Goal: Task Accomplishment & Management: Complete application form

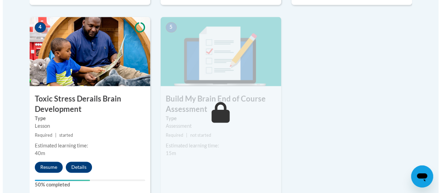
scroll to position [409, 0]
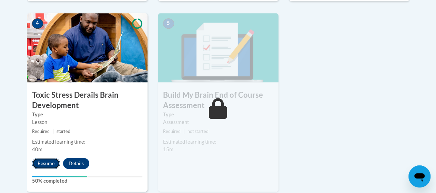
click at [41, 165] on button "Resume" at bounding box center [46, 163] width 28 height 11
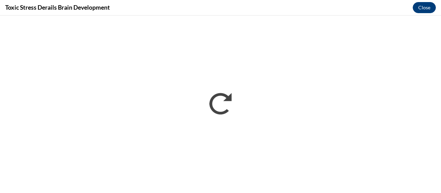
scroll to position [0, 0]
click at [423, 12] on button "Close" at bounding box center [424, 7] width 23 height 11
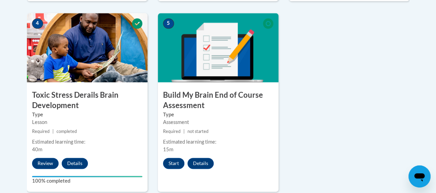
click at [176, 168] on div "5 Build My Brain End of Course Assessment Type Assessment Required | not starte…" at bounding box center [218, 102] width 121 height 178
click at [175, 167] on button "Start" at bounding box center [173, 163] width 21 height 11
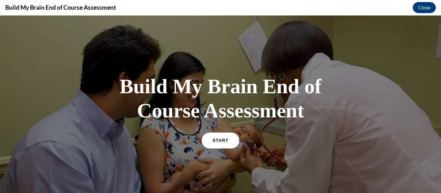
click at [214, 147] on link "START" at bounding box center [221, 140] width 38 height 16
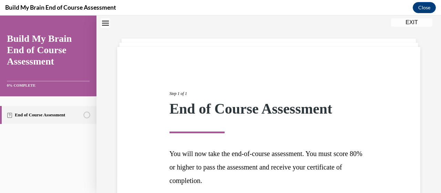
scroll to position [84, 0]
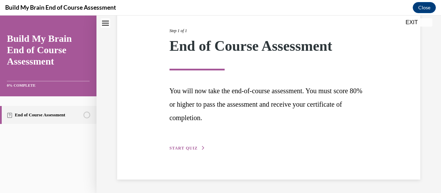
click at [194, 147] on span "START QUIZ" at bounding box center [184, 148] width 28 height 5
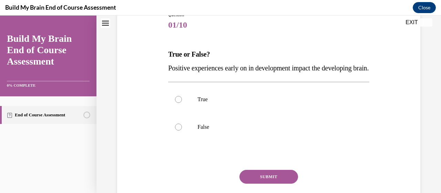
scroll to position [77, 0]
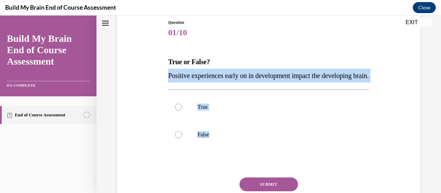
drag, startPoint x: 217, startPoint y: 147, endPoint x: 155, endPoint y: 79, distance: 91.8
click at [155, 79] on div "Question 01/10 True or False? Positive experiences early on in development impa…" at bounding box center [269, 116] width 307 height 235
copy div "Positive experiences early on in development impact the developing brain. True …"
click at [183, 121] on label "True" at bounding box center [268, 107] width 201 height 28
click at [182, 110] on input "True" at bounding box center [178, 106] width 7 height 7
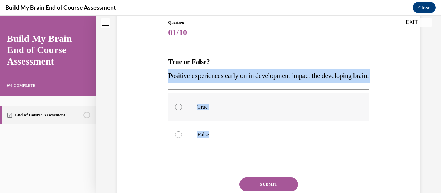
radio input "true"
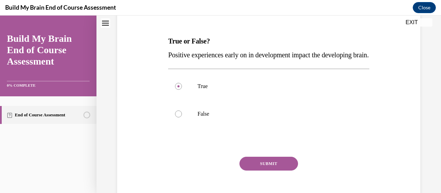
scroll to position [104, 0]
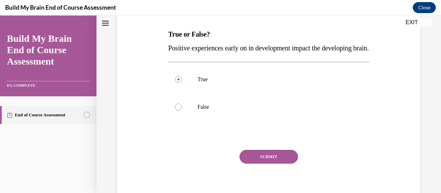
click at [276, 163] on button "SUBMIT" at bounding box center [269, 157] width 59 height 14
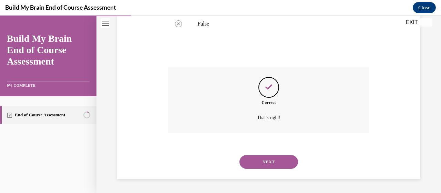
scroll to position [201, 0]
drag, startPoint x: 248, startPoint y: 152, endPoint x: 256, endPoint y: 164, distance: 14.5
click at [256, 164] on button "NEXT" at bounding box center [269, 162] width 59 height 14
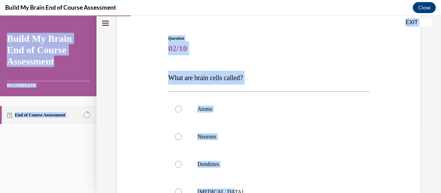
scroll to position [11, 0]
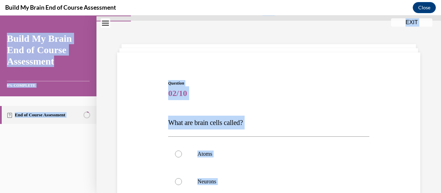
drag, startPoint x: 230, startPoint y: 84, endPoint x: 114, endPoint y: 17, distance: 134.5
click at [113, 16] on div "Home Question 01/10 True or False? Positive experiences early on in development…" at bounding box center [269, 175] width 345 height 350
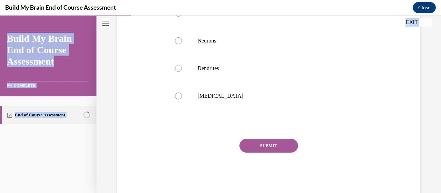
scroll to position [172, 0]
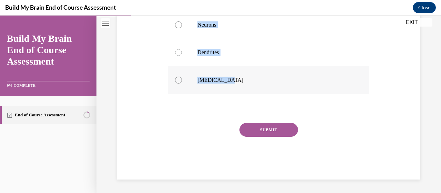
drag, startPoint x: 160, startPoint y: 129, endPoint x: 231, endPoint y: 84, distance: 84.0
click at [231, 84] on div "Question 02/10 What are brain cells called? Atoms Neurons Dendrites Grey matter…" at bounding box center [269, 41] width 307 height 277
copy div "What are brain cells called? Atoms Neurons Dendrites Grey matter"
click at [185, 22] on label "Neurons" at bounding box center [268, 25] width 201 height 28
click at [182, 22] on input "Neurons" at bounding box center [178, 24] width 7 height 7
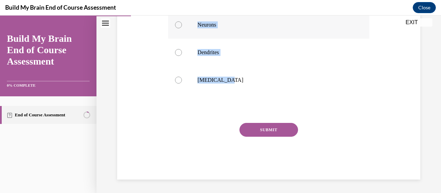
radio input "true"
click at [256, 131] on button "SUBMIT" at bounding box center [269, 130] width 59 height 14
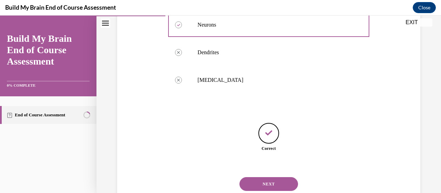
scroll to position [194, 0]
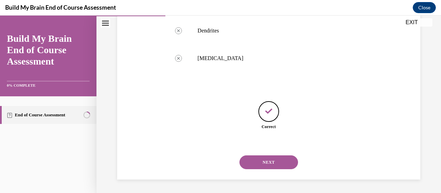
click at [260, 168] on button "NEXT" at bounding box center [269, 162] width 59 height 14
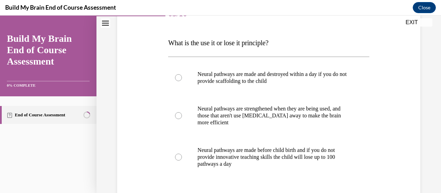
scroll to position [98, 0]
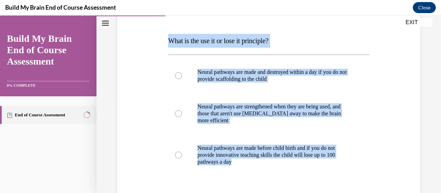
drag, startPoint x: 240, startPoint y: 166, endPoint x: 162, endPoint y: 37, distance: 150.6
click at [162, 37] on div "Question 03/10 What is the use it or lose it principle? Neural pathways are mad…" at bounding box center [269, 119] width 307 height 283
copy div "What is the use it or lose it principle? Neural pathways are made and destroyed…"
click at [148, 131] on div "Question 03/10 What is the use it or lose it principle? Neural pathways are mad…" at bounding box center [269, 119] width 307 height 283
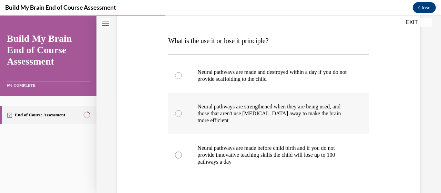
click at [188, 113] on label "Neural pathways are strengthened when they are being used, and those that aren'…" at bounding box center [268, 113] width 201 height 41
click at [182, 113] on input "Neural pathways are strengthened when they are being used, and those that aren'…" at bounding box center [178, 113] width 7 height 7
radio input "true"
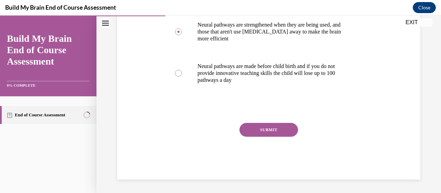
click at [277, 127] on button "SUBMIT" at bounding box center [269, 130] width 59 height 14
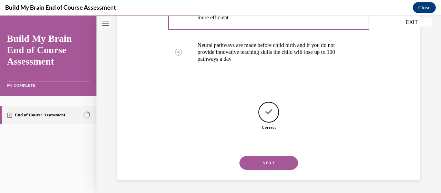
scroll to position [201, 0]
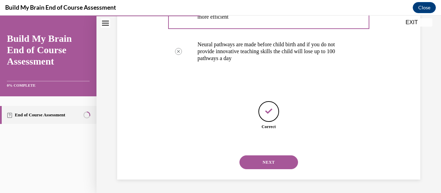
click at [270, 166] on button "NEXT" at bounding box center [269, 162] width 59 height 14
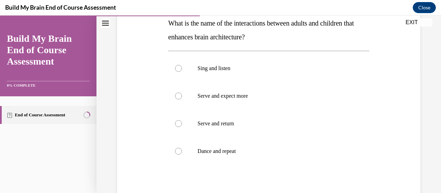
scroll to position [118, 0]
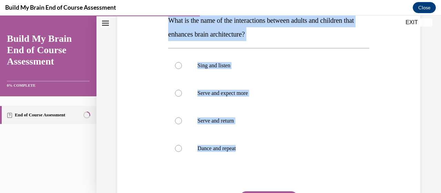
drag, startPoint x: 248, startPoint y: 149, endPoint x: 152, endPoint y: 21, distance: 159.4
click at [152, 21] on div "Question 04/10 What is the name of the interactions between adults and children…" at bounding box center [269, 102] width 307 height 290
click at [197, 22] on span "What is the name of the interactions between adults and children that enhances …" at bounding box center [261, 27] width 186 height 21
drag, startPoint x: 164, startPoint y: 22, endPoint x: 250, endPoint y: 155, distance: 158.6
click at [253, 158] on div "Question 04/10 What is the name of the interactions between adults and children…" at bounding box center [269, 102] width 307 height 290
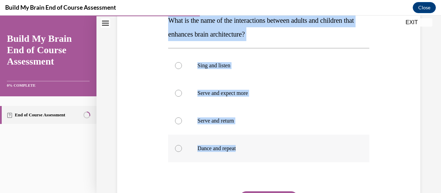
copy div "What is the name of the interactions between adults and children that enhances …"
click at [181, 121] on div at bounding box center [178, 120] width 7 height 7
click at [181, 121] on input "Serve and return" at bounding box center [178, 120] width 7 height 7
radio input "true"
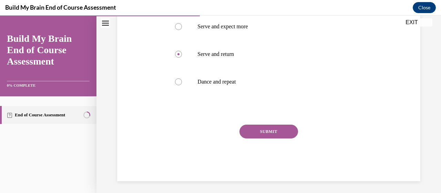
scroll to position [186, 0]
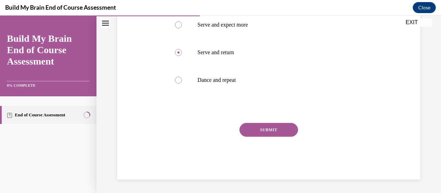
click at [285, 131] on button "SUBMIT" at bounding box center [269, 130] width 59 height 14
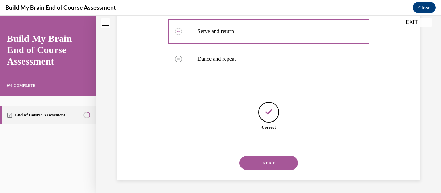
scroll to position [208, 0]
click at [249, 158] on button "NEXT" at bounding box center [269, 162] width 59 height 14
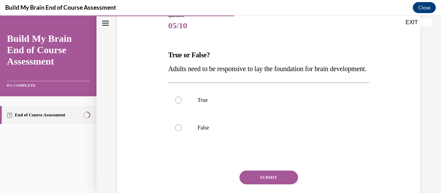
scroll to position [88, 0]
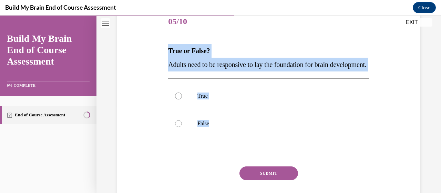
drag, startPoint x: 224, startPoint y: 140, endPoint x: 157, endPoint y: 51, distance: 111.2
click at [157, 51] on div "Question 05/10 True or False? Adults need to be responsive to lay the foundatio…" at bounding box center [269, 105] width 307 height 235
copy div "True or False? Adults need to be responsive to lay the foundation for brain dev…"
click at [181, 107] on label "True" at bounding box center [268, 96] width 201 height 28
click at [181, 99] on input "True" at bounding box center [178, 95] width 7 height 7
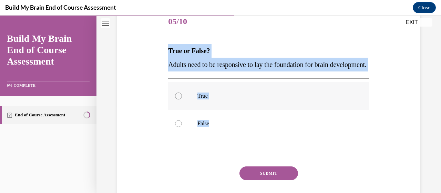
radio input "true"
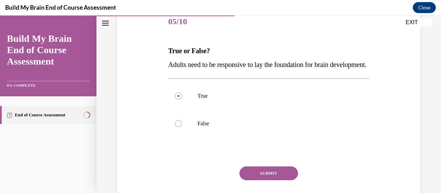
click at [246, 180] on button "SUBMIT" at bounding box center [269, 173] width 59 height 14
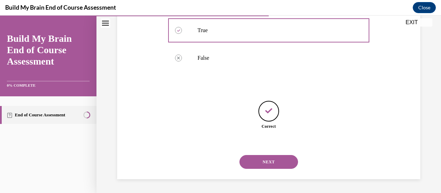
scroll to position [167, 0]
click at [271, 170] on div "NEXT" at bounding box center [268, 162] width 201 height 28
click at [268, 166] on button "NEXT" at bounding box center [269, 162] width 59 height 14
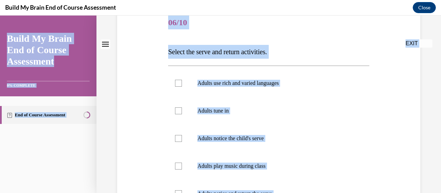
scroll to position [0, 0]
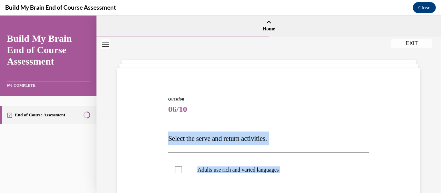
drag, startPoint x: 284, startPoint y: 132, endPoint x: 166, endPoint y: 133, distance: 118.3
copy div "Select the serve and return activities. Adults use rich and varied languages Ad…"
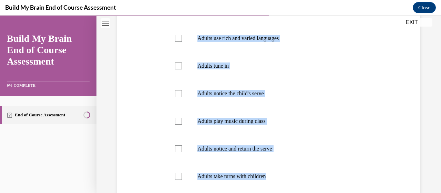
scroll to position [131, 0]
click at [182, 38] on label "Adults use rich and varied languages" at bounding box center [268, 38] width 201 height 28
click at [182, 38] on input "Adults use rich and varied languages" at bounding box center [178, 38] width 7 height 7
checkbox input "true"
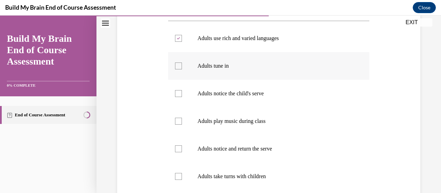
click at [181, 63] on div at bounding box center [178, 65] width 7 height 7
click at [181, 63] on input "Adults tune in" at bounding box center [178, 65] width 7 height 7
checkbox input "true"
click at [187, 104] on label "Adults notice the child's serve" at bounding box center [268, 94] width 201 height 28
click at [182, 97] on input "Adults notice the child's serve" at bounding box center [178, 93] width 7 height 7
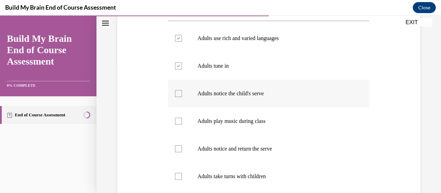
checkbox input "true"
click at [183, 150] on label "Adults notice and return the serve" at bounding box center [268, 149] width 201 height 28
click at [182, 150] on input "Adults notice and return the serve" at bounding box center [178, 148] width 7 height 7
checkbox input "true"
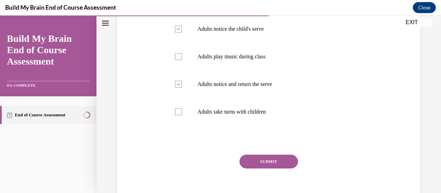
scroll to position [194, 0]
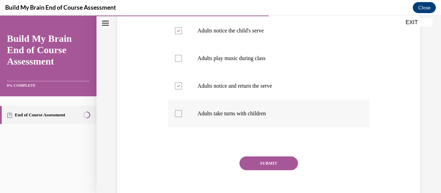
click at [171, 120] on label "Adults take turns with children" at bounding box center [268, 114] width 201 height 28
click at [175, 117] on input "Adults take turns with children" at bounding box center [178, 113] width 7 height 7
checkbox input "true"
click at [273, 161] on button "SUBMIT" at bounding box center [269, 163] width 59 height 14
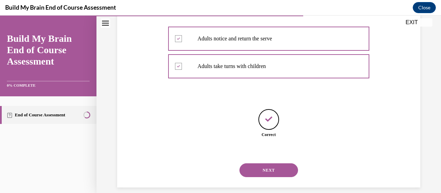
scroll to position [249, 0]
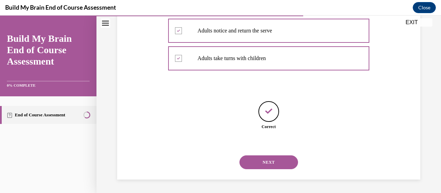
click at [263, 169] on button "NEXT" at bounding box center [269, 162] width 59 height 14
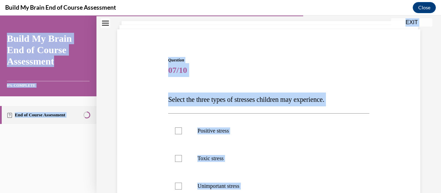
scroll to position [0, 0]
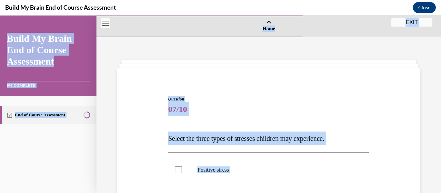
drag, startPoint x: 246, startPoint y: 131, endPoint x: 146, endPoint y: 18, distance: 150.2
click at [145, 16] on html "SKIP TO STEP EXIT Build My Brain End of Course Assessment 0% COMPLETE End of Co…" at bounding box center [220, 104] width 441 height 177
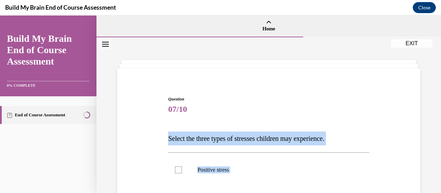
drag, startPoint x: 239, startPoint y: 128, endPoint x: 163, endPoint y: 138, distance: 77.2
copy div "Select the three types of stresses children may experience. Positive stress Tox…"
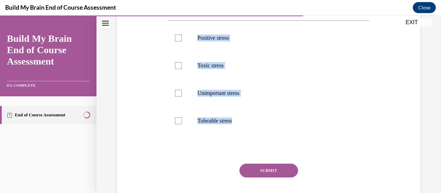
scroll to position [137, 0]
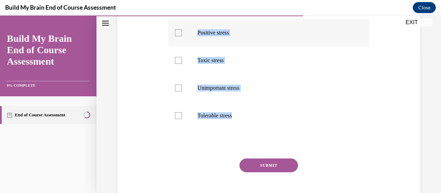
click at [178, 34] on div at bounding box center [178, 32] width 7 height 7
click at [178, 34] on input "Positive stress" at bounding box center [178, 32] width 7 height 7
checkbox input "true"
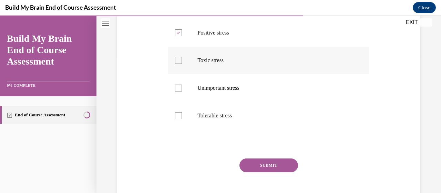
click at [180, 52] on label "Toxic stress" at bounding box center [268, 61] width 201 height 28
click at [180, 57] on input "Toxic stress" at bounding box center [178, 60] width 7 height 7
checkbox input "true"
click at [183, 113] on label "Tolerable stress" at bounding box center [268, 116] width 201 height 28
click at [182, 113] on input "Tolerable stress" at bounding box center [178, 115] width 7 height 7
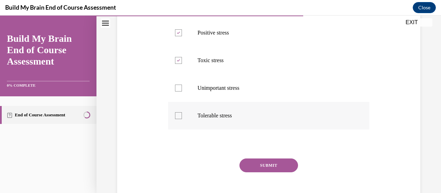
checkbox input "true"
click at [281, 165] on button "SUBMIT" at bounding box center [269, 165] width 59 height 14
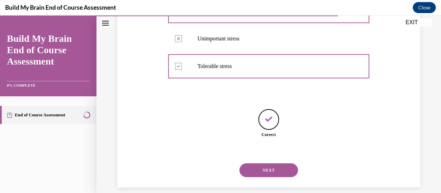
scroll to position [194, 0]
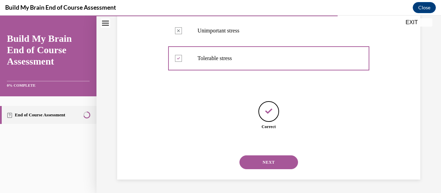
click at [259, 171] on div "NEXT" at bounding box center [268, 162] width 201 height 28
click at [256, 167] on button "NEXT" at bounding box center [269, 162] width 59 height 14
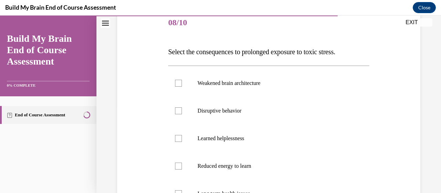
scroll to position [109, 0]
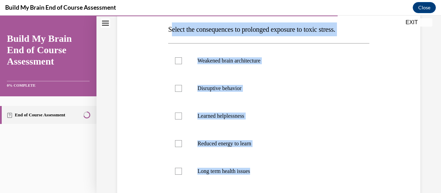
drag, startPoint x: 277, startPoint y: 172, endPoint x: 170, endPoint y: 30, distance: 177.6
click at [170, 30] on div "Question 08/10 Select the consequences to prolonged exposure to toxic stress. W…" at bounding box center [268, 128] width 201 height 283
click at [170, 30] on span "Select the consequences to prolonged exposure to toxic stress." at bounding box center [251, 30] width 167 height 8
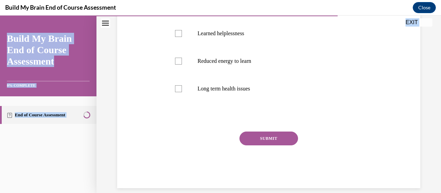
scroll to position [200, 0]
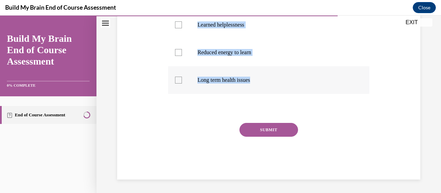
drag, startPoint x: 167, startPoint y: 29, endPoint x: 270, endPoint y: 80, distance: 115.0
click at [279, 81] on div "Question 08/10 Select the consequences to prolonged exposure to toxic stress. W…" at bounding box center [269, 33] width 204 height 294
copy div "Select the consequences to prolonged exposure to toxic stress. Weakened brain a…"
click at [179, 82] on div at bounding box center [178, 80] width 7 height 7
click at [179, 82] on input "Long term health issues" at bounding box center [178, 80] width 7 height 7
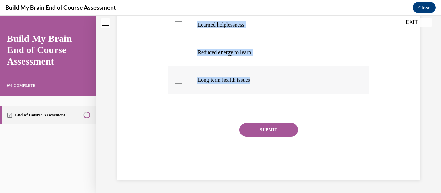
checkbox input "true"
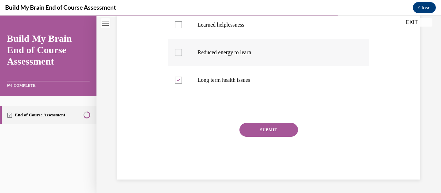
click at [173, 54] on label "Reduced energy to learn" at bounding box center [268, 53] width 201 height 28
click at [175, 54] on input "Reduced energy to learn" at bounding box center [178, 52] width 7 height 7
checkbox input "true"
click at [178, 27] on div at bounding box center [178, 24] width 7 height 7
click at [178, 27] on input "Learned helplessness" at bounding box center [178, 24] width 7 height 7
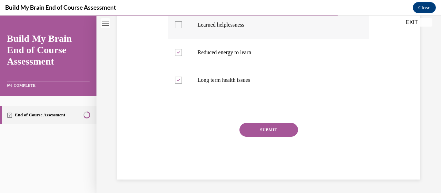
checkbox input "true"
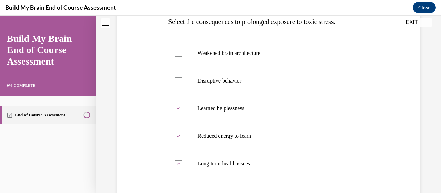
scroll to position [115, 0]
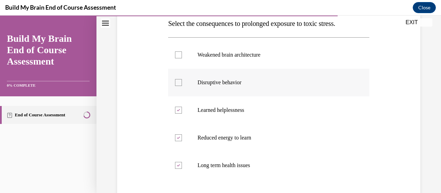
click at [168, 81] on label "Disruptive behavior" at bounding box center [268, 83] width 201 height 28
click at [175, 81] on input "Disruptive behavior" at bounding box center [178, 82] width 7 height 7
checkbox input "true"
click at [179, 52] on div at bounding box center [178, 54] width 7 height 7
click at [179, 52] on input "Weakened brain architecture" at bounding box center [178, 54] width 7 height 7
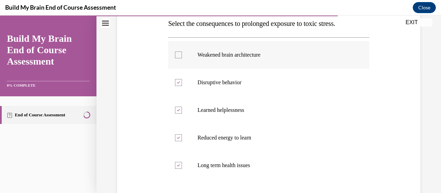
checkbox input "true"
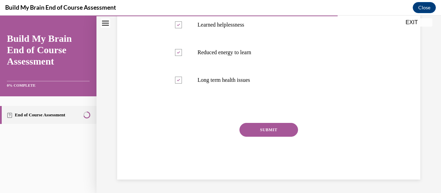
click at [260, 136] on button "SUBMIT" at bounding box center [269, 130] width 59 height 14
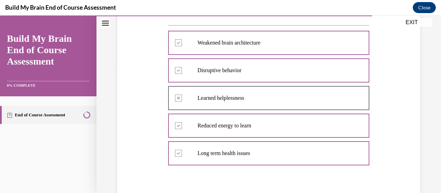
scroll to position [128, 0]
click at [173, 97] on div at bounding box center [268, 97] width 201 height 31
click at [180, 98] on div at bounding box center [268, 97] width 201 height 31
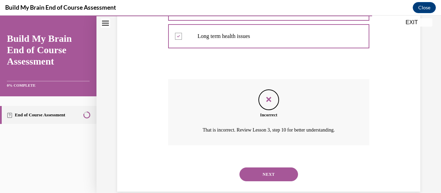
scroll to position [250, 0]
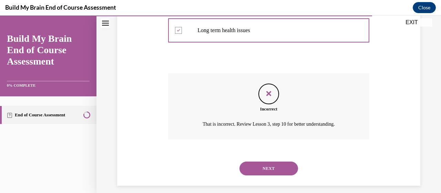
click at [250, 174] on button "NEXT" at bounding box center [269, 168] width 59 height 14
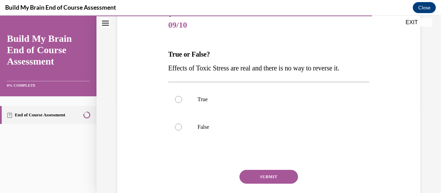
scroll to position [90, 0]
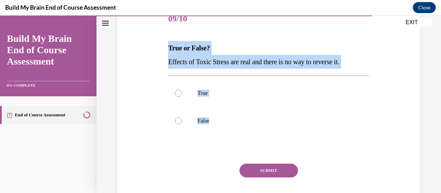
drag, startPoint x: 219, startPoint y: 121, endPoint x: 157, endPoint y: 49, distance: 95.1
click at [157, 49] on div "Question 09/10 True or False? Effects of Toxic Stress are real and there is no …" at bounding box center [269, 102] width 307 height 235
click at [194, 53] on p "True or False?" at bounding box center [268, 48] width 201 height 14
drag, startPoint x: 167, startPoint y: 41, endPoint x: 242, endPoint y: 127, distance: 114.1
click at [242, 127] on div "Question 09/10 True or False? Effects of Toxic Stress are real and there is no …" at bounding box center [269, 107] width 204 height 225
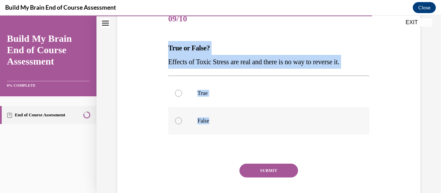
copy div "True or False? Effects of Toxic Stress are real and there is no way to reverse …"
click at [180, 116] on label "False" at bounding box center [268, 121] width 201 height 28
click at [180, 117] on input "False" at bounding box center [178, 120] width 7 height 7
radio input "true"
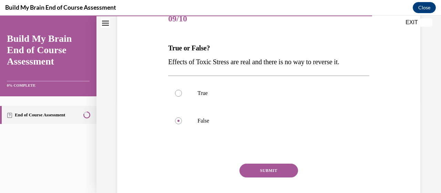
click at [257, 171] on button "SUBMIT" at bounding box center [269, 170] width 59 height 14
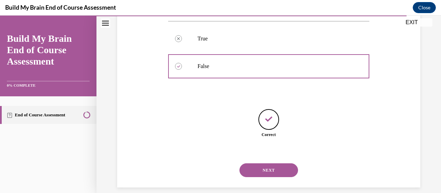
scroll to position [153, 0]
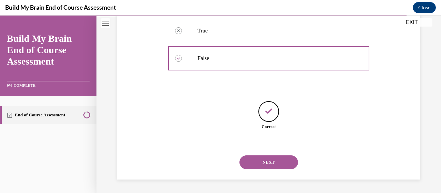
click at [300, 172] on div "NEXT" at bounding box center [268, 162] width 201 height 28
click at [284, 165] on button "NEXT" at bounding box center [269, 162] width 59 height 14
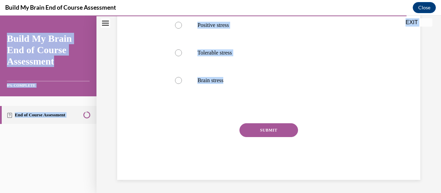
scroll to position [0, 0]
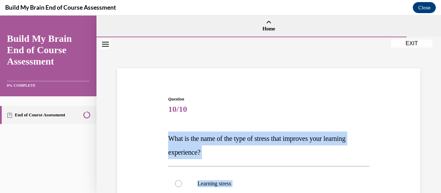
drag, startPoint x: 247, startPoint y: 81, endPoint x: 164, endPoint y: 140, distance: 101.6
copy div "What is the name of the type of stress that improves your learning experience? …"
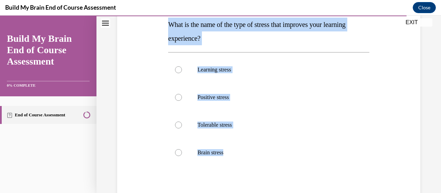
scroll to position [115, 0]
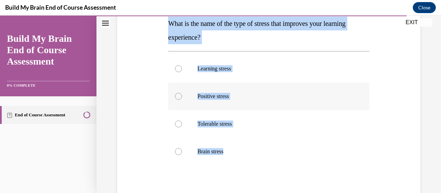
click at [174, 98] on label "Positive stress" at bounding box center [268, 96] width 201 height 28
click at [175, 98] on input "Positive stress" at bounding box center [178, 96] width 7 height 7
radio input "true"
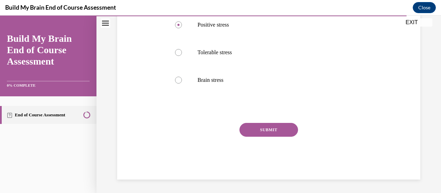
click at [286, 134] on button "SUBMIT" at bounding box center [269, 130] width 59 height 14
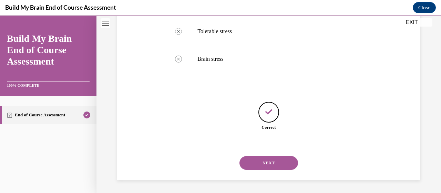
scroll to position [208, 0]
click at [277, 166] on button "NEXT" at bounding box center [269, 162] width 59 height 14
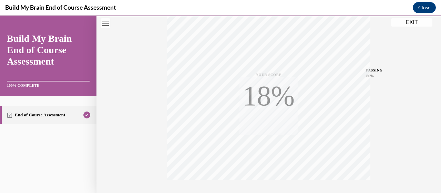
scroll to position [176, 0]
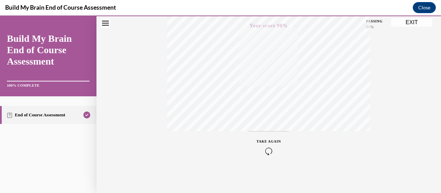
click at [403, 23] on button "EXIT" at bounding box center [411, 22] width 41 height 8
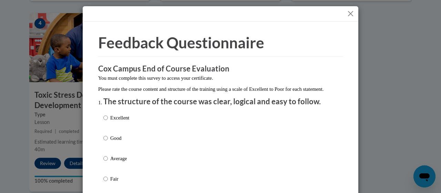
click at [186, 38] on span "Feedback Questionnaire" at bounding box center [181, 42] width 166 height 18
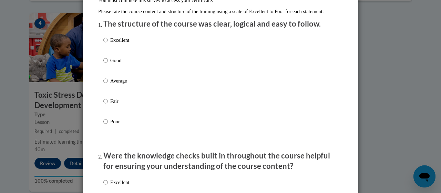
scroll to position [83, 0]
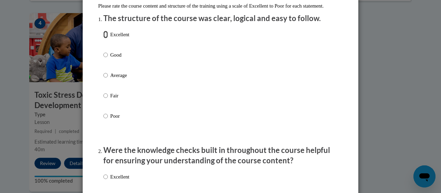
click at [103, 38] on input "Excellent" at bounding box center [105, 35] width 4 height 8
radio input "true"
click at [104, 180] on input "Excellent" at bounding box center [105, 177] width 4 height 8
radio input "true"
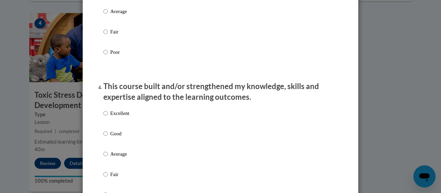
scroll to position [252, 0]
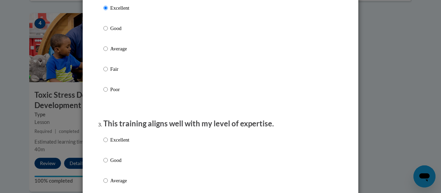
click at [106, 145] on label "Excellent" at bounding box center [116, 145] width 26 height 19
click at [106, 143] on input "Excellent" at bounding box center [105, 140] width 4 height 8
radio input "true"
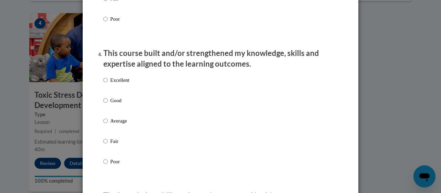
scroll to position [494, 0]
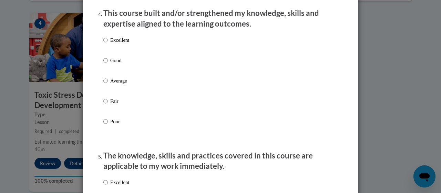
click at [106, 47] on label "Excellent" at bounding box center [116, 45] width 26 height 19
click at [106, 44] on input "Excellent" at bounding box center [105, 40] width 4 height 8
radio input "true"
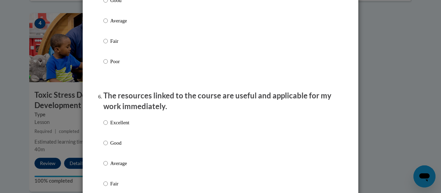
scroll to position [682, 0]
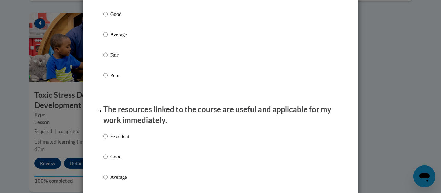
radio input "true"
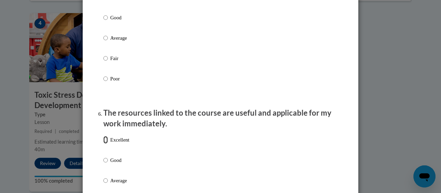
click at [103, 143] on input "Excellent" at bounding box center [105, 140] width 4 height 8
radio input "true"
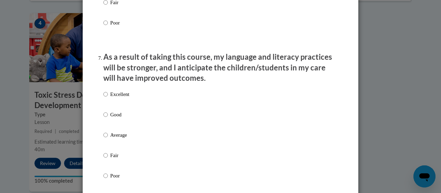
scroll to position [891, 0]
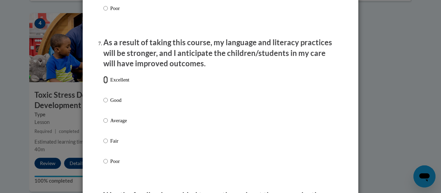
click at [103, 83] on input "Excellent" at bounding box center [105, 80] width 4 height 8
radio input "true"
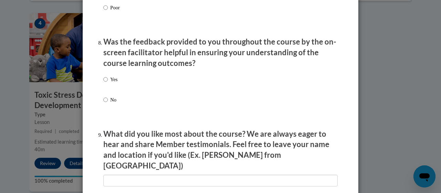
scroll to position [1047, 0]
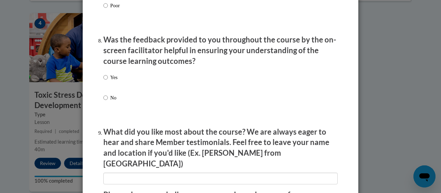
click at [105, 90] on label "Yes" at bounding box center [110, 82] width 14 height 19
click at [105, 81] on input "Yes" at bounding box center [105, 77] width 4 height 8
radio input "true"
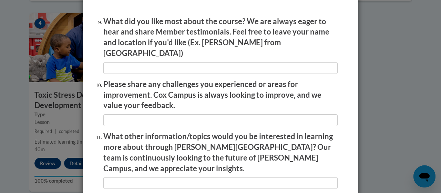
scroll to position [1159, 0]
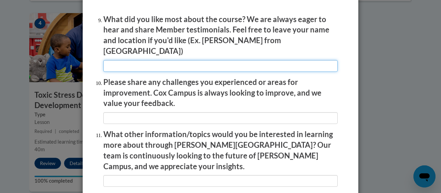
click at [166, 65] on input "textbox" at bounding box center [220, 66] width 234 height 12
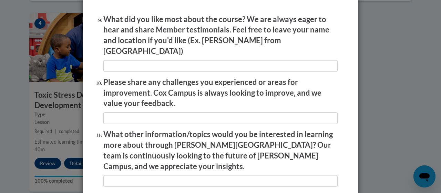
click at [151, 50] on p "What did you like most about the course? We are always eager to hear and share …" at bounding box center [220, 35] width 234 height 42
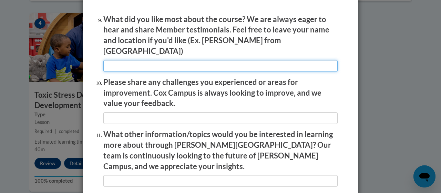
click at [131, 64] on input "textbox" at bounding box center [220, 66] width 234 height 12
click at [324, 64] on input "textbox" at bounding box center [220, 66] width 234 height 12
type input "I like how the training gave clear examples and practical tips I can use right …"
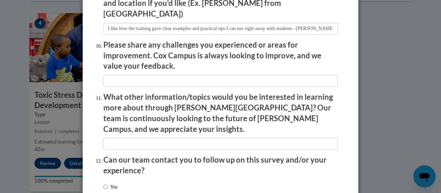
scroll to position [1224, 0]
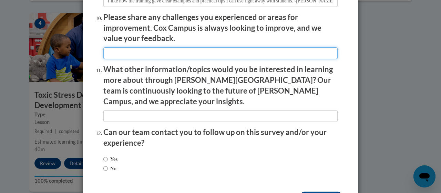
click at [162, 47] on input "textbox" at bounding box center [220, 53] width 234 height 12
type input "E"
type input "I was able to navigate the training just fine. I had 2 videos that didn't load …"
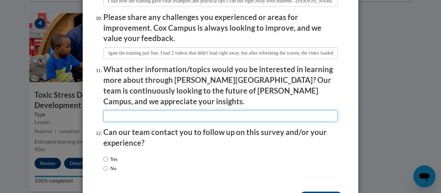
scroll to position [0, 0]
click at [131, 110] on input "textbox" at bounding box center [220, 116] width 234 height 12
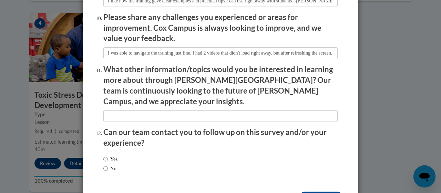
click at [103, 152] on div "Yes No" at bounding box center [110, 164] width 14 height 24
click at [104, 155] on input "Yes" at bounding box center [105, 159] width 4 height 8
radio input "true"
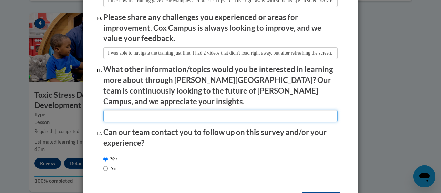
click at [125, 110] on input "textbox" at bounding box center [220, 116] width 234 height 12
type input "N/A"
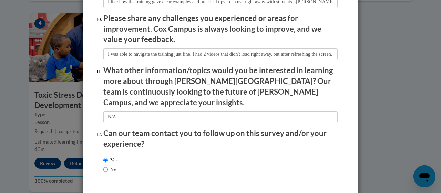
scroll to position [1241, 0]
